Goal: Information Seeking & Learning: Check status

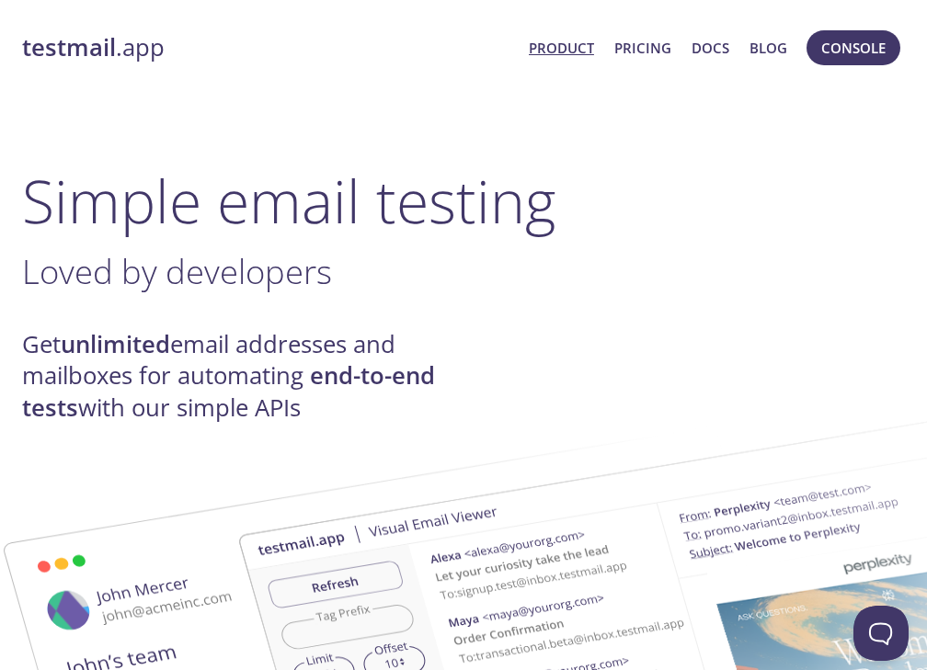
click at [74, 51] on strong "testmail" at bounding box center [69, 47] width 94 height 32
click at [876, 47] on span "Console" at bounding box center [853, 48] width 64 height 24
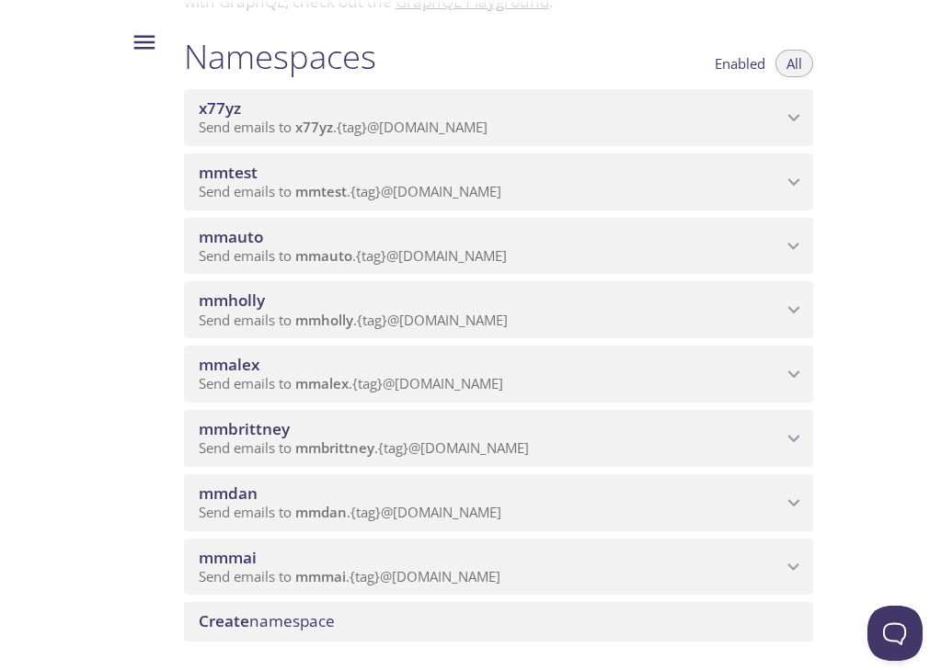
scroll to position [197, 0]
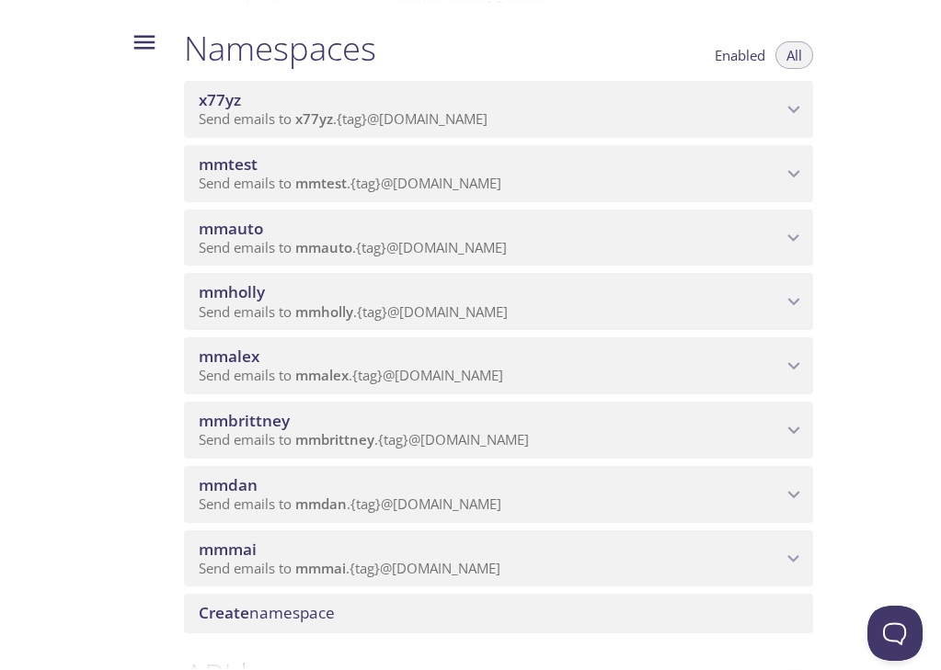
click at [384, 244] on span "Send emails to mmauto . {tag} @[DOMAIN_NAME]" at bounding box center [353, 247] width 308 height 18
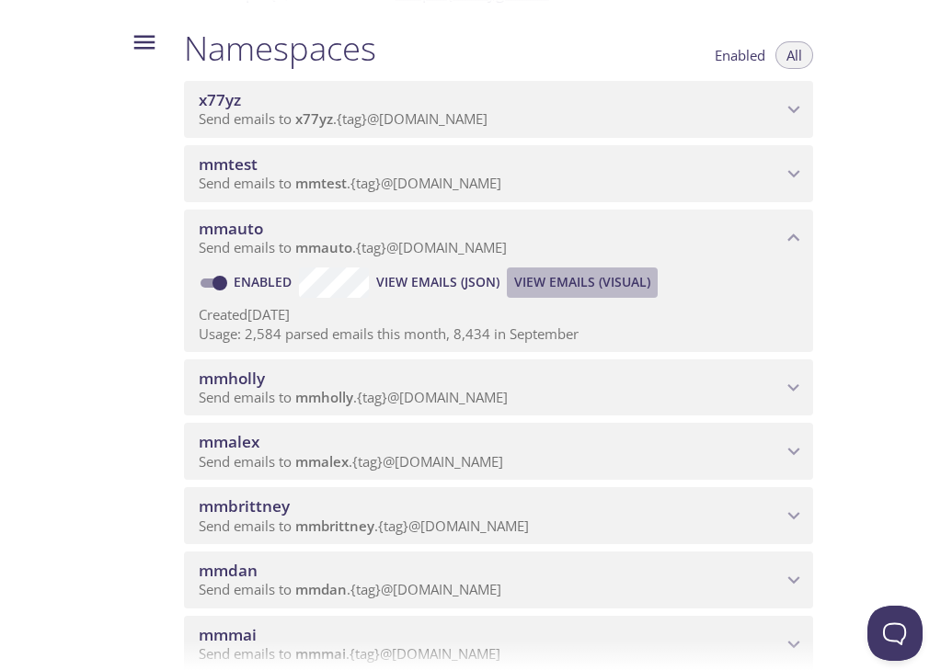
click at [567, 284] on span "View Emails (Visual)" at bounding box center [582, 282] width 136 height 22
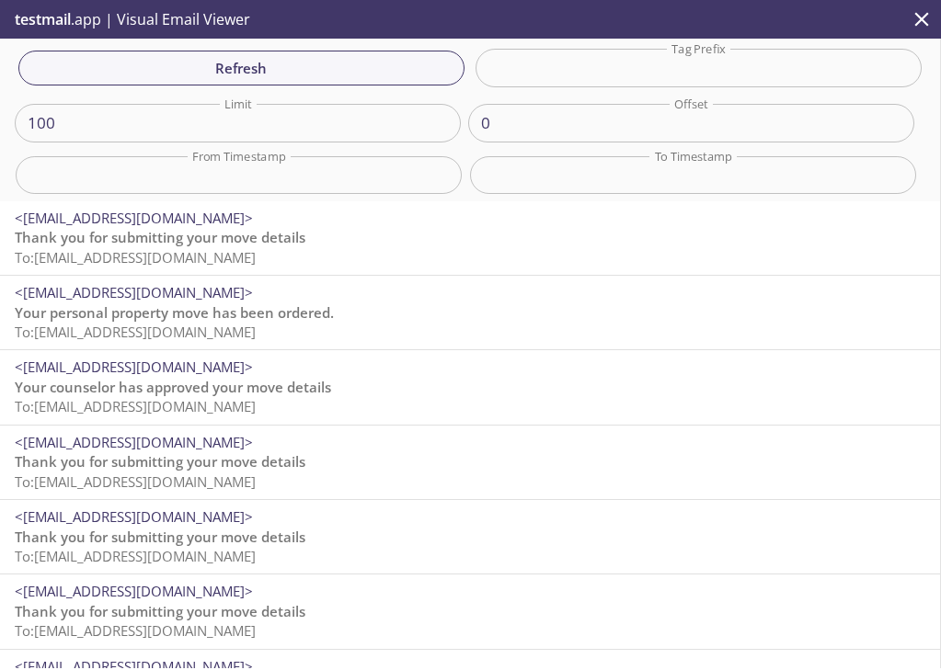
click at [256, 253] on span "To: [EMAIL_ADDRESS][DOMAIN_NAME]" at bounding box center [135, 257] width 241 height 18
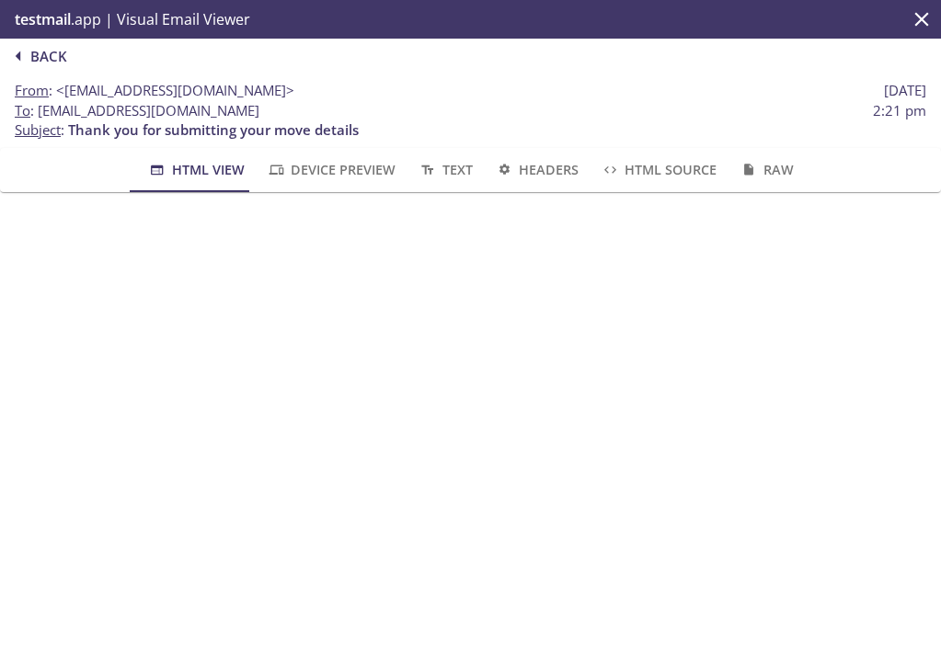
drag, startPoint x: 96, startPoint y: 114, endPoint x: 343, endPoint y: 117, distance: 247.4
click at [259, 117] on span "To : [EMAIL_ADDRESS][DOMAIN_NAME]" at bounding box center [137, 110] width 245 height 19
